Goal: Task Accomplishment & Management: Use online tool/utility

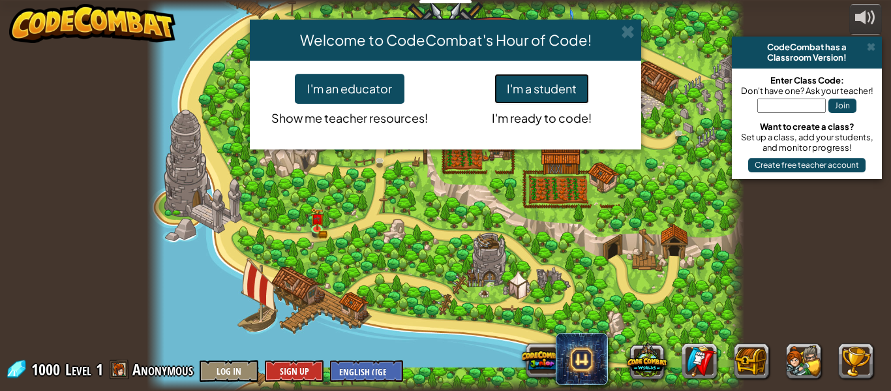
click at [555, 84] on button "I'm a student" at bounding box center [542, 89] width 95 height 30
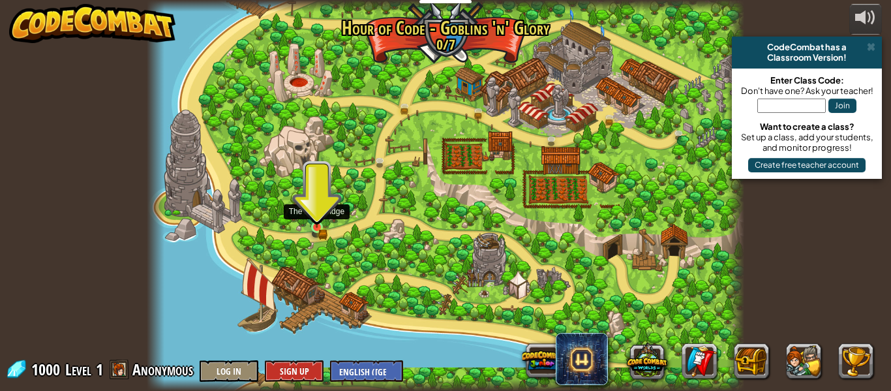
click at [318, 225] on img at bounding box center [317, 213] width 14 height 30
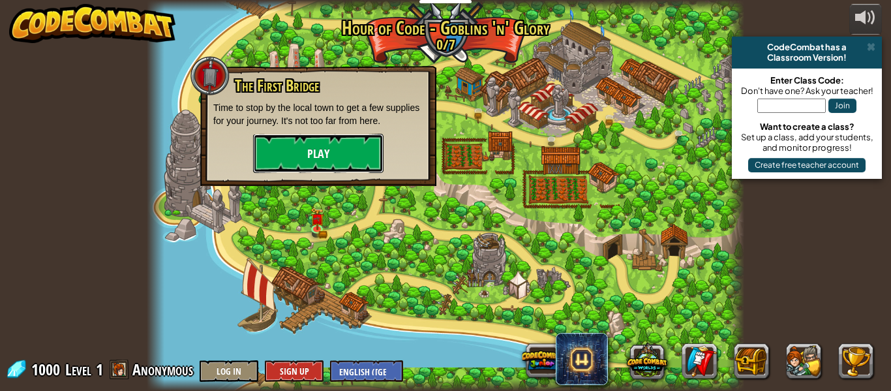
click at [334, 155] on button "Play" at bounding box center [318, 153] width 130 height 39
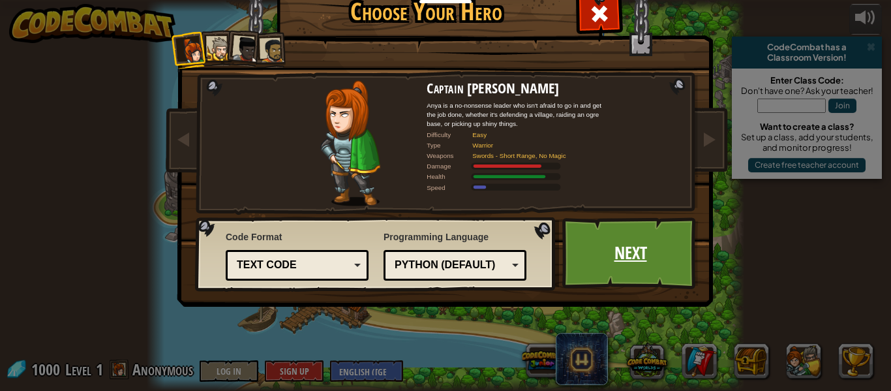
click at [605, 260] on link "Next" at bounding box center [630, 253] width 136 height 72
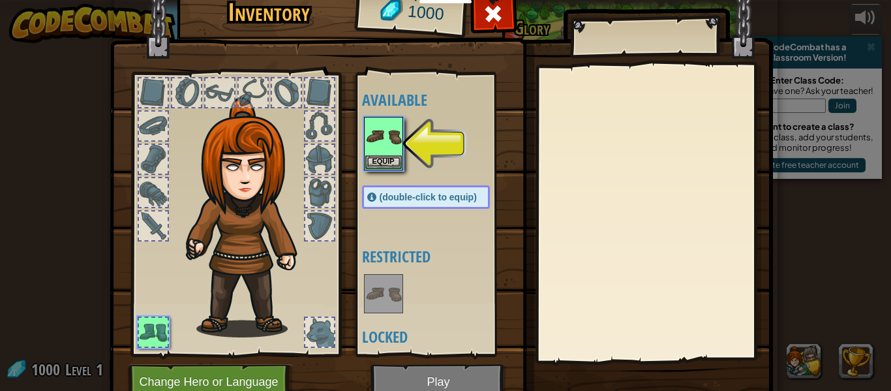
click at [405, 152] on div at bounding box center [439, 143] width 154 height 57
click at [388, 151] on img at bounding box center [383, 136] width 37 height 37
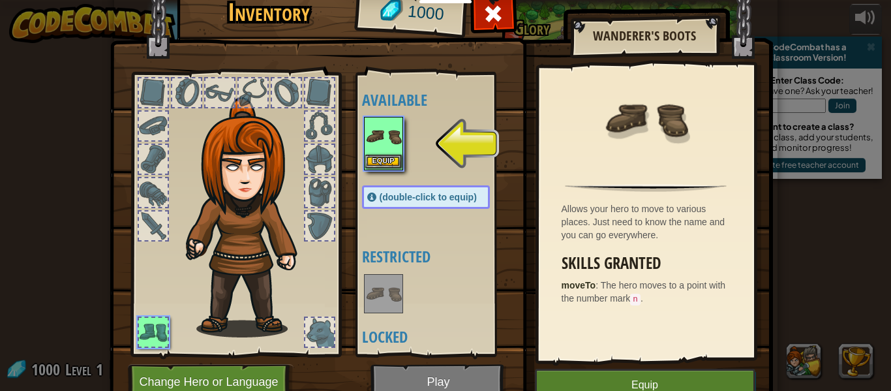
click at [388, 147] on img at bounding box center [383, 136] width 37 height 37
click at [388, 159] on button "Equip" at bounding box center [383, 162] width 37 height 14
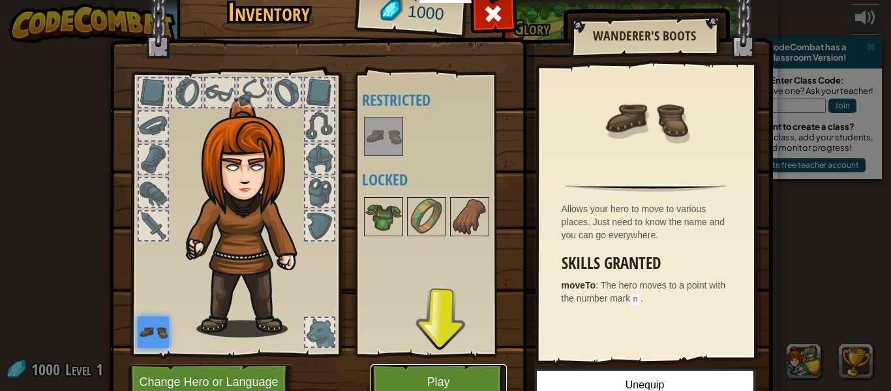
click at [445, 389] on button "Play" at bounding box center [439, 382] width 136 height 36
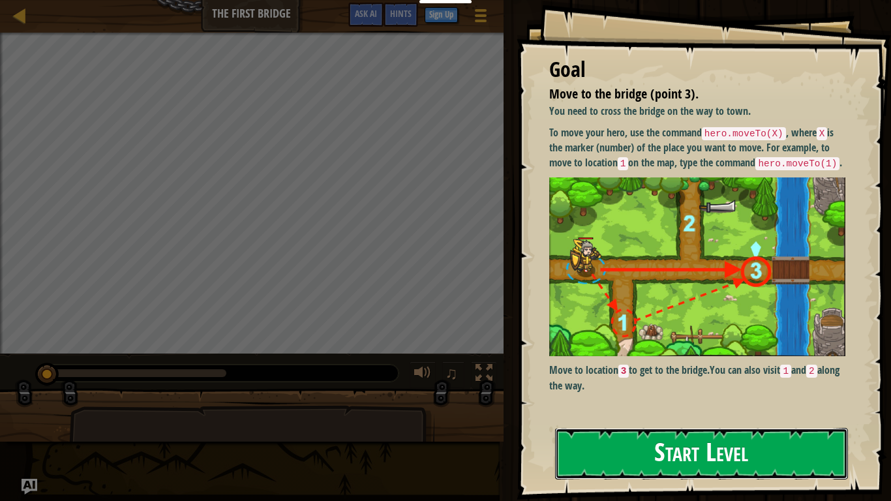
click at [695, 390] on button "Start Level" at bounding box center [701, 454] width 293 height 52
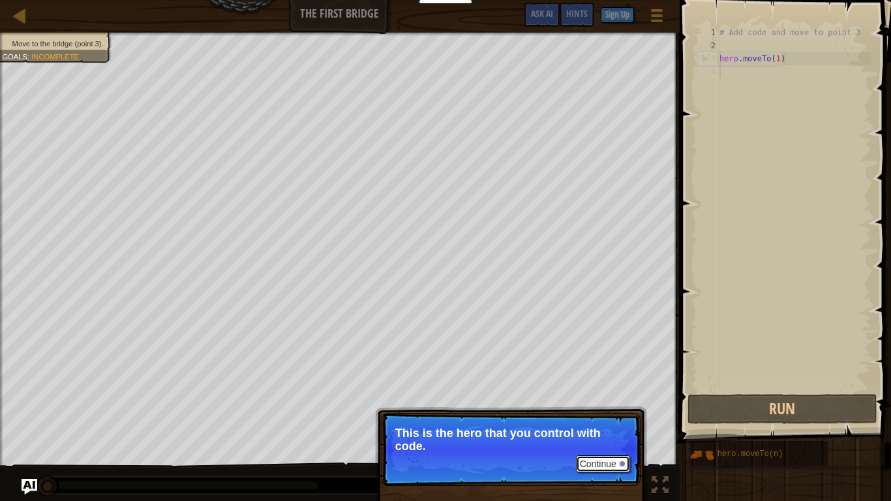
click at [589, 390] on button "Continue" at bounding box center [603, 463] width 54 height 17
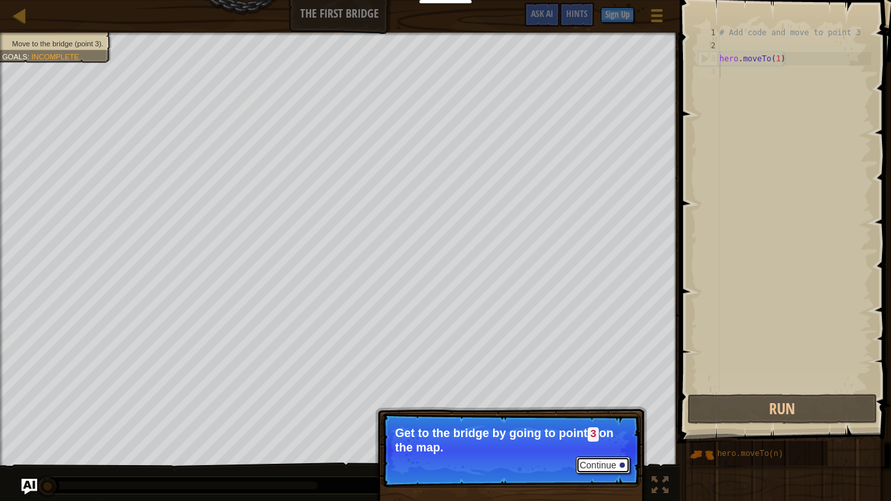
click at [615, 390] on button "Continue" at bounding box center [603, 465] width 54 height 17
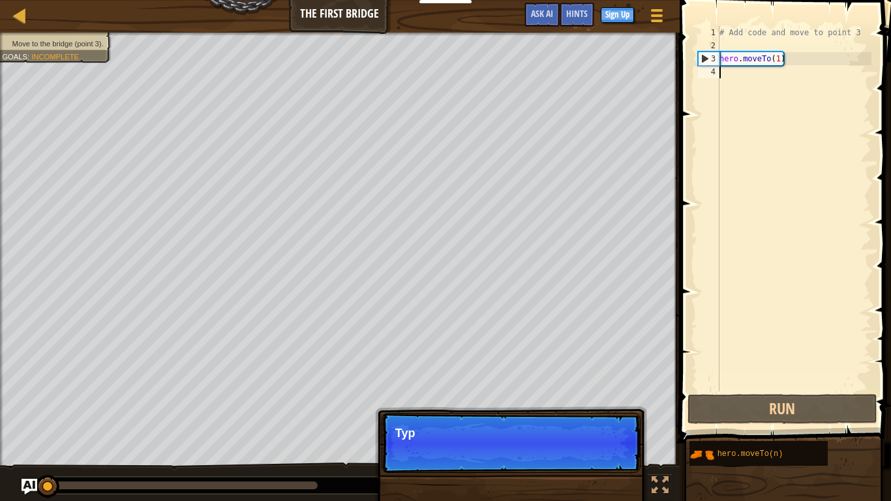
click at [615, 390] on p "Continue Typ" at bounding box center [511, 443] width 259 height 60
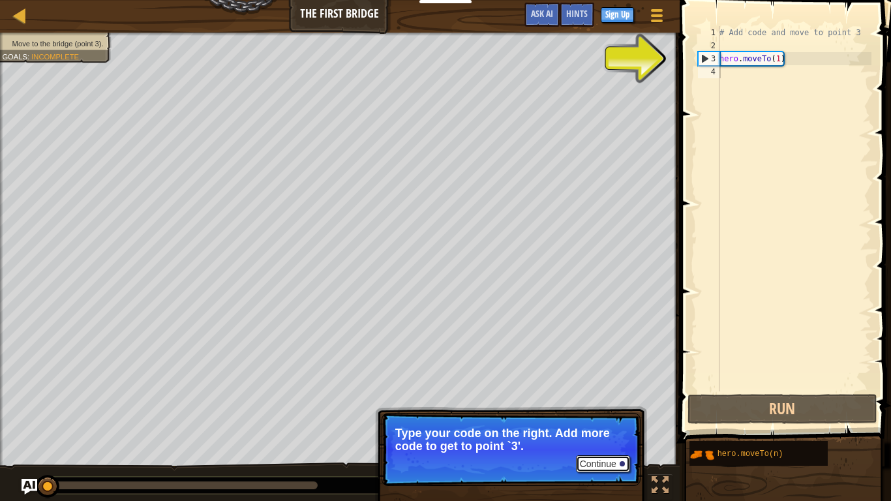
click at [613, 390] on button "Continue" at bounding box center [603, 463] width 54 height 17
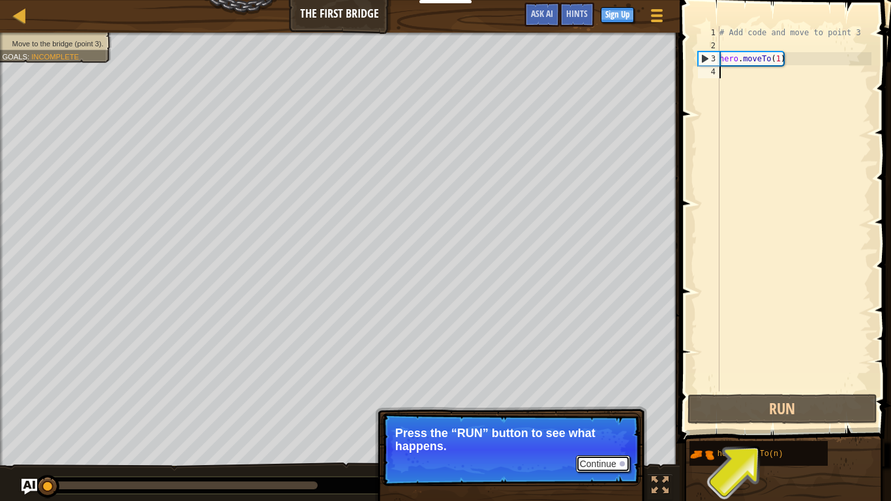
click at [593, 390] on button "Continue" at bounding box center [603, 463] width 54 height 17
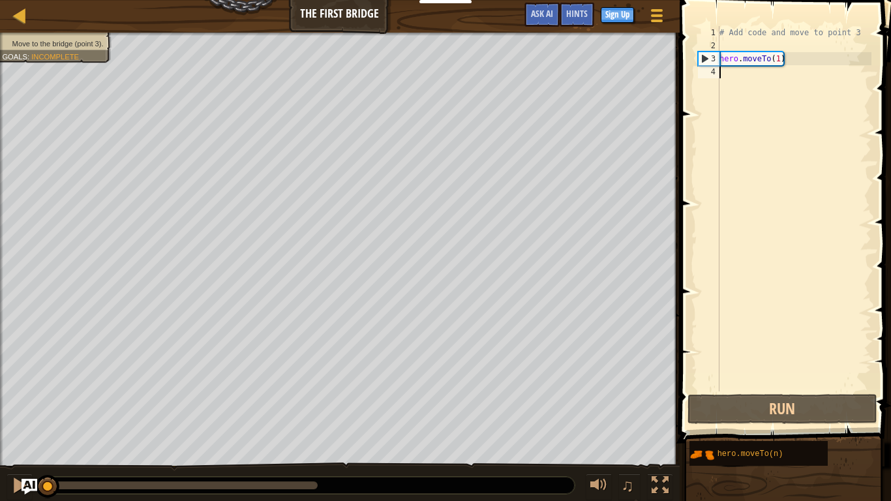
type textarea "hero.moveTo(1)"
type textarea "# Add code and move to point 3/"
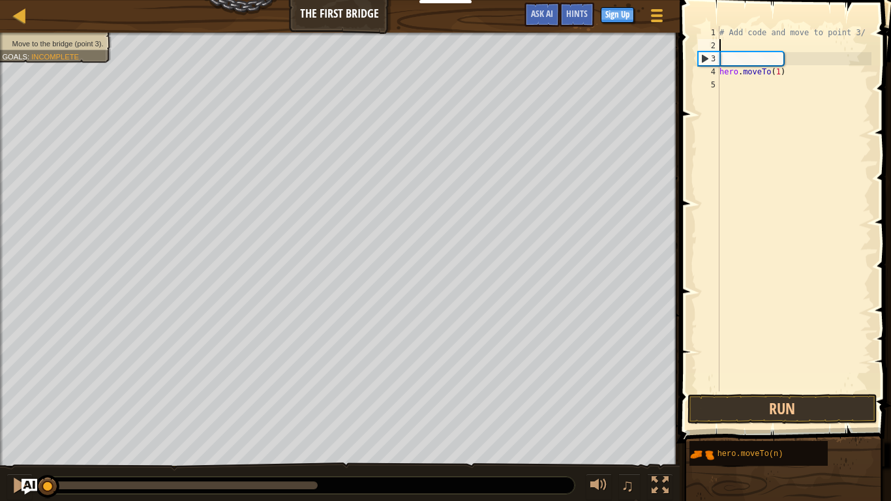
type textarea "]"
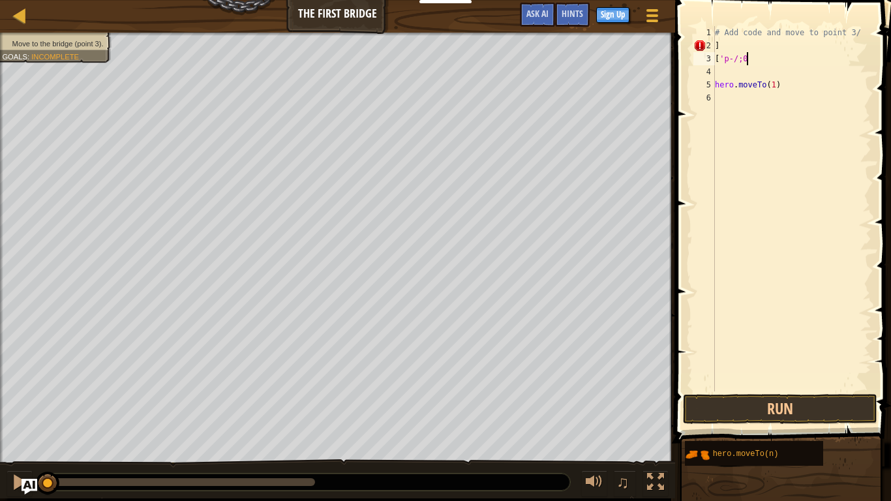
scroll to position [6, 1]
type textarea "["
type textarea "hero.moveTo(1)"
type textarea "h"
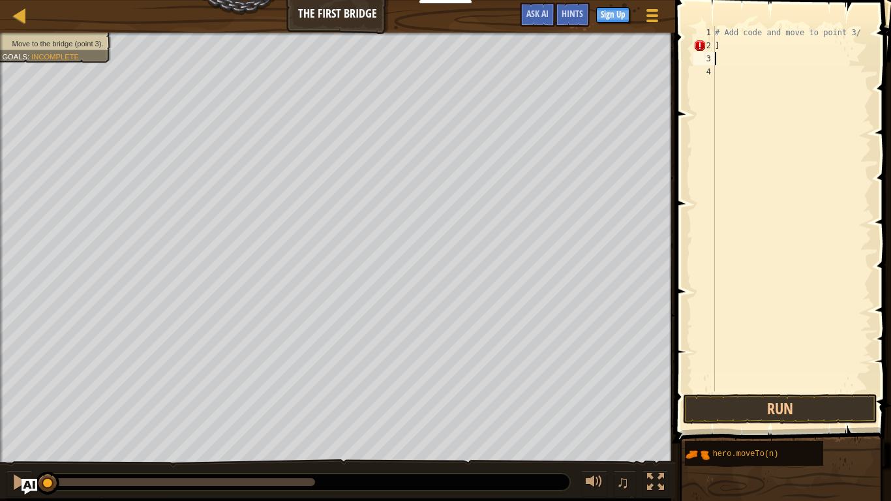
type textarea "]"
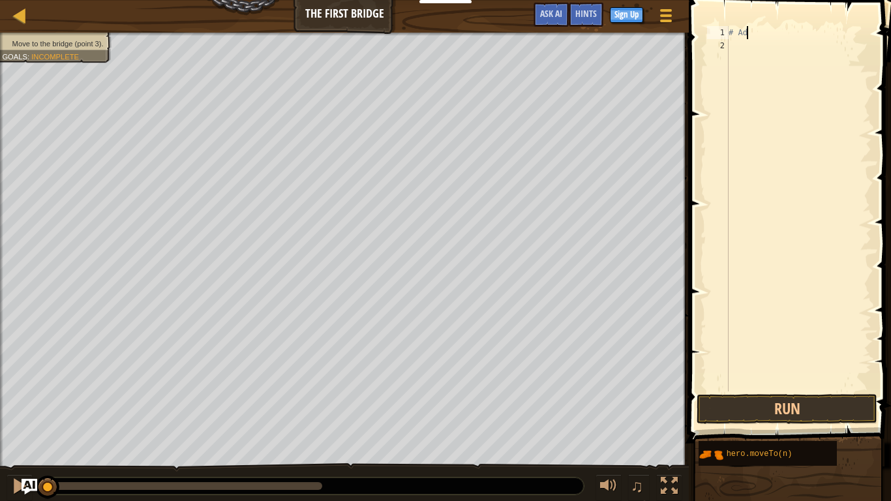
type textarea "#"
type textarea "stragt"
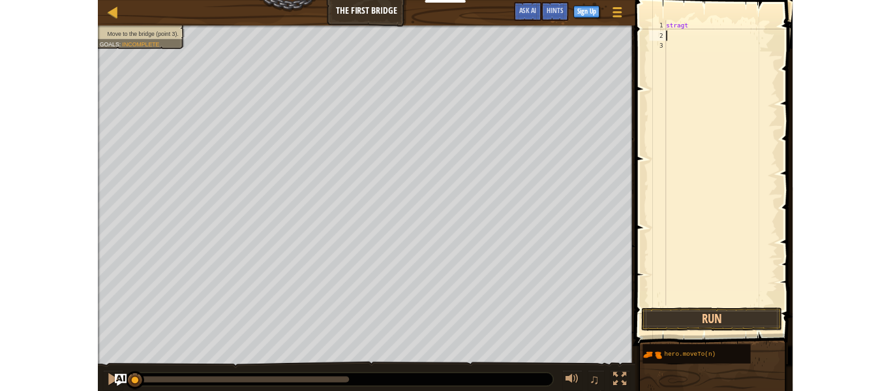
scroll to position [6, 0]
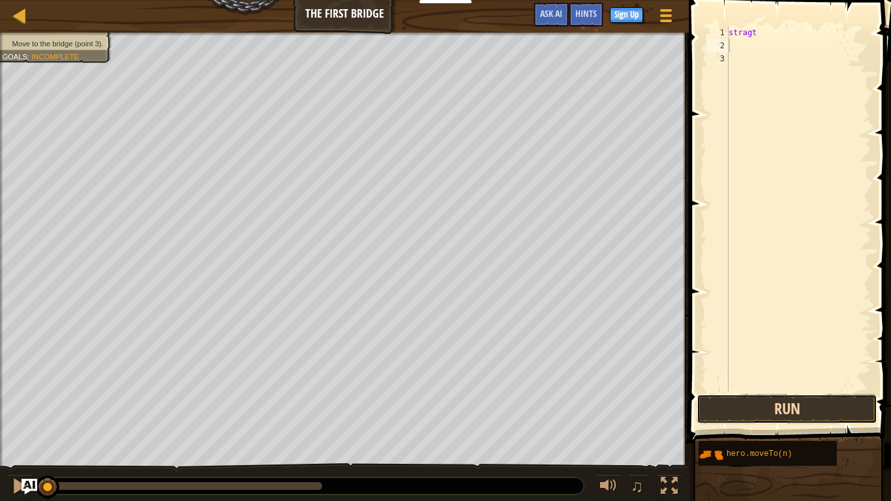
click at [817, 390] on button "Run" at bounding box center [787, 409] width 181 height 30
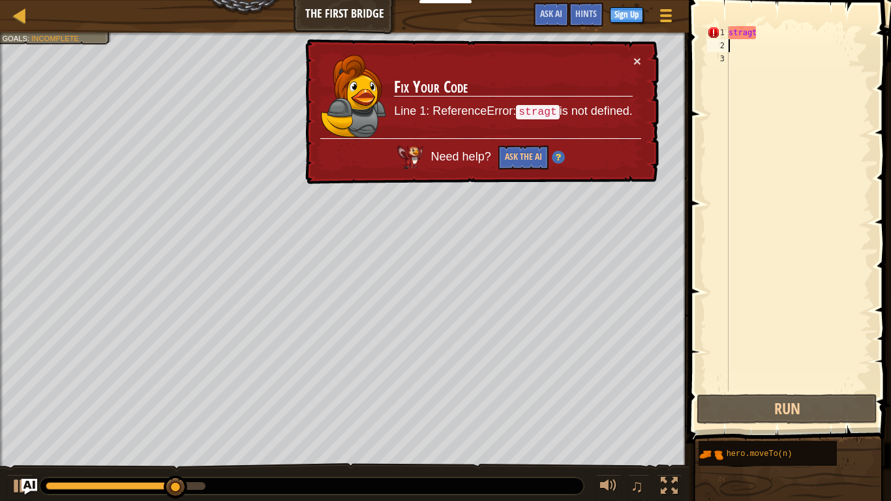
type textarea "stragt"
click at [17, 22] on div at bounding box center [20, 15] width 16 height 16
